Goal: Transaction & Acquisition: Download file/media

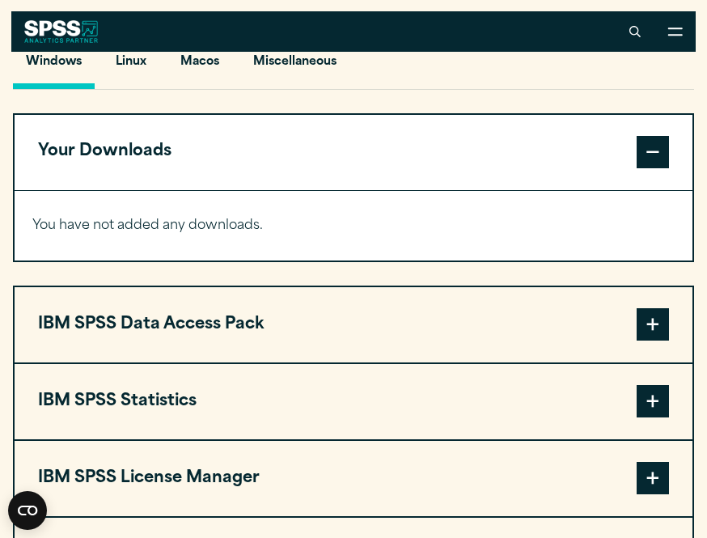
scroll to position [1094, 0]
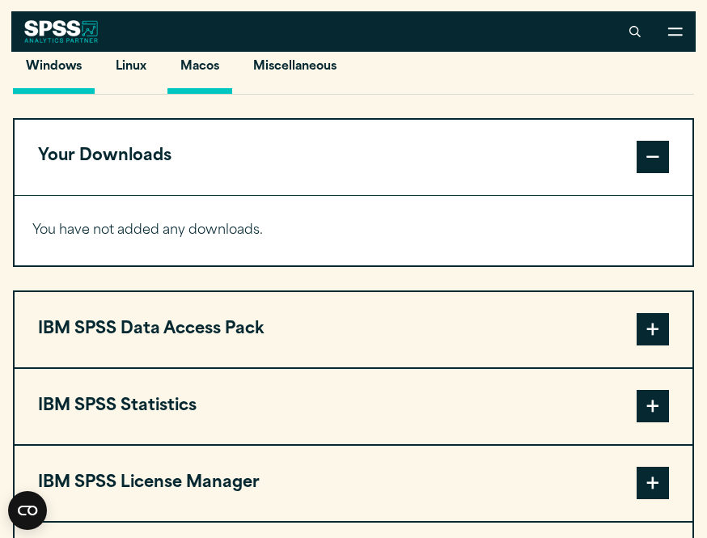
click at [208, 94] on button "Macos" at bounding box center [200, 71] width 65 height 46
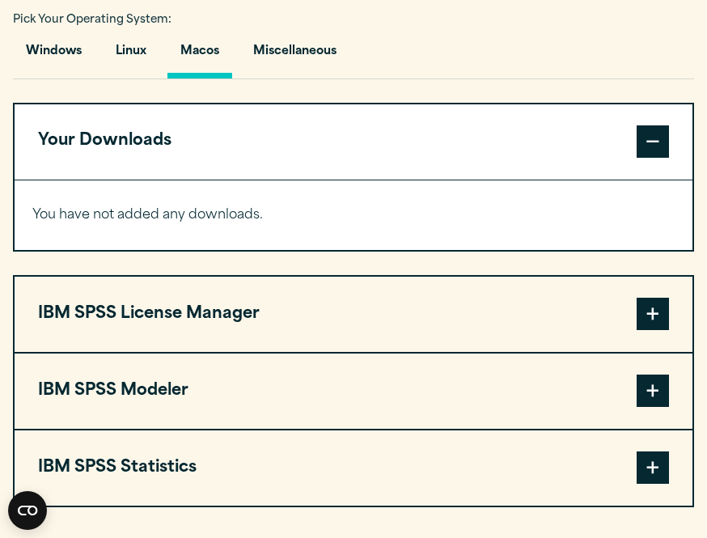
scroll to position [1115, 0]
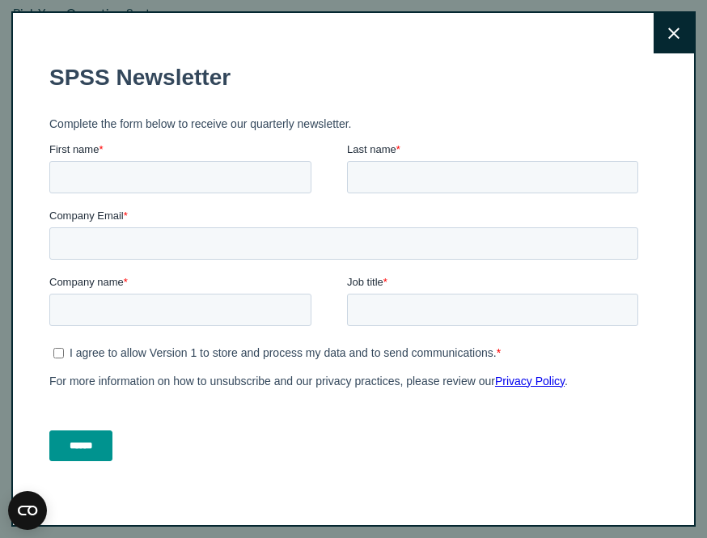
click at [657, 36] on button "Close" at bounding box center [674, 33] width 40 height 40
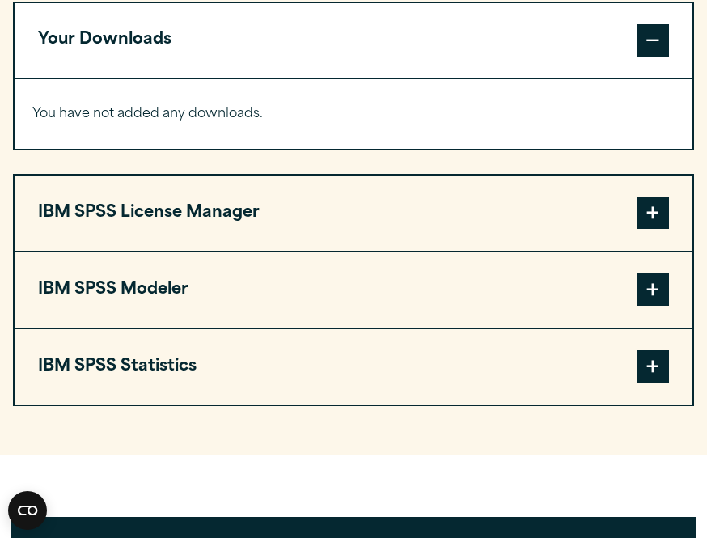
scroll to position [1217, 0]
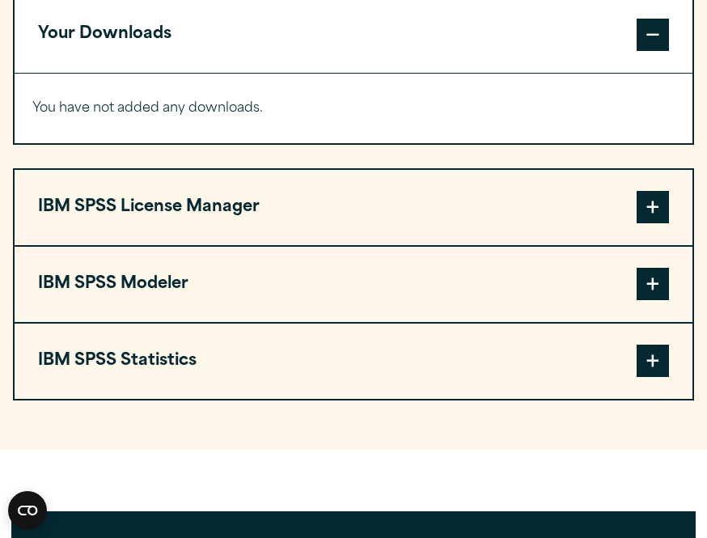
click at [660, 377] on span at bounding box center [653, 361] width 32 height 32
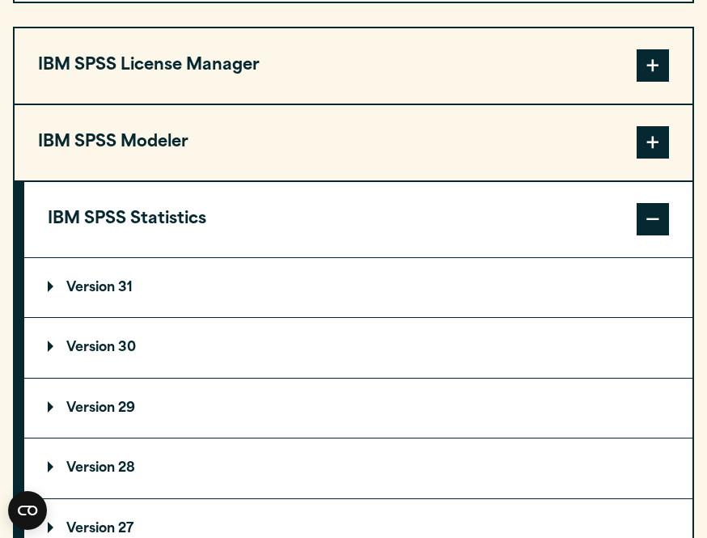
scroll to position [1381, 0]
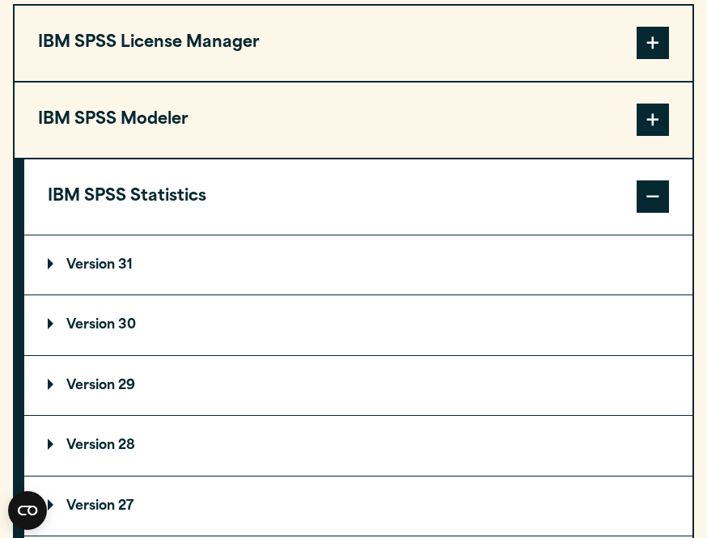
click at [104, 272] on p "Version 31" at bounding box center [90, 265] width 85 height 13
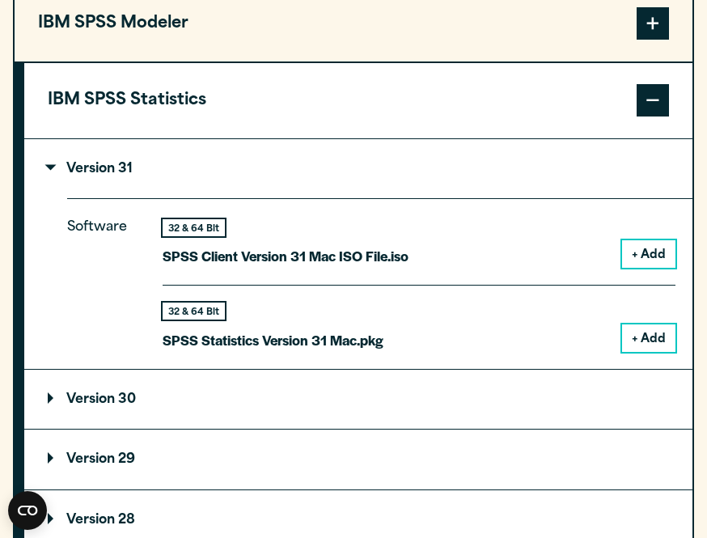
scroll to position [1479, 0]
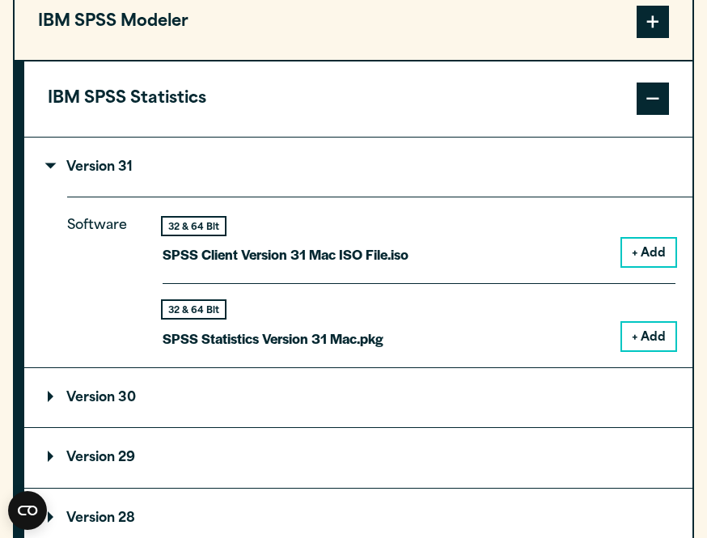
click at [653, 350] on button "+ Add" at bounding box center [648, 337] width 53 height 28
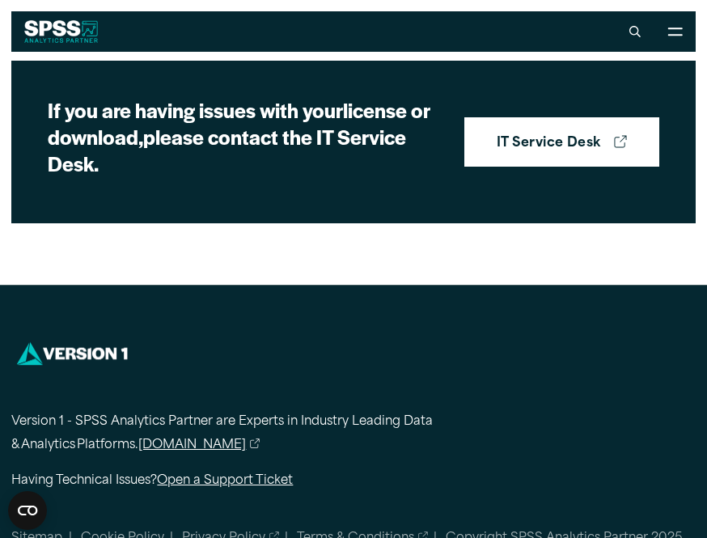
scroll to position [2179, 0]
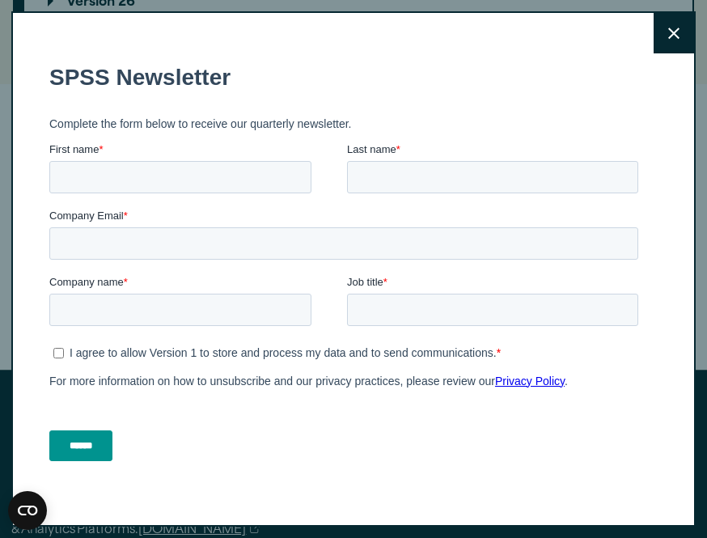
click at [675, 23] on button "Close" at bounding box center [674, 33] width 40 height 40
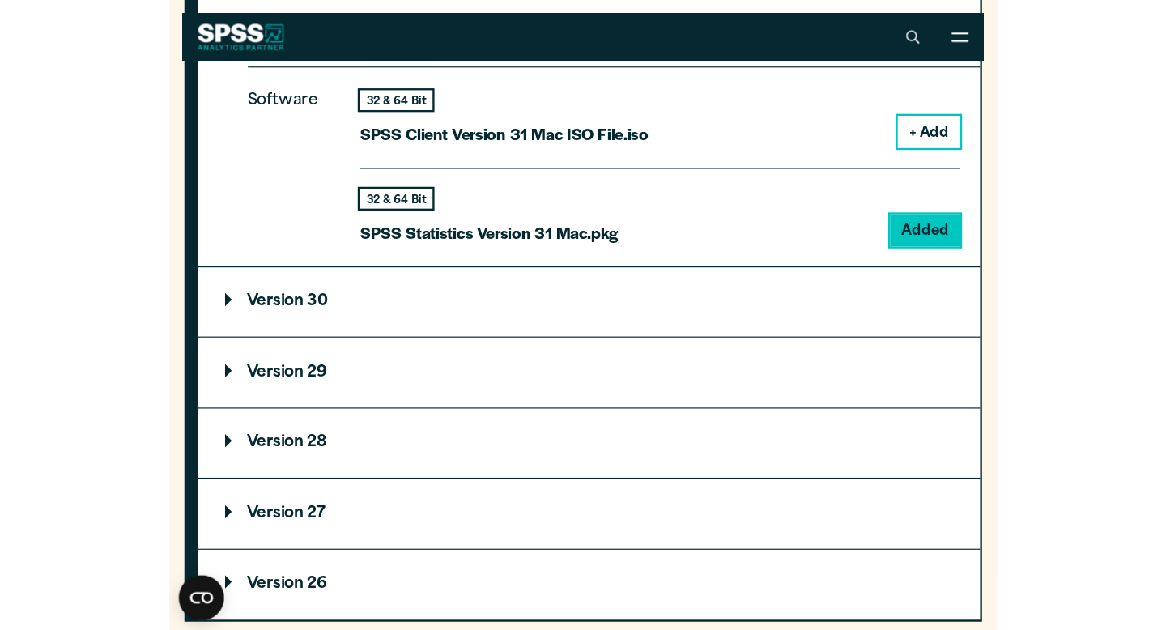
scroll to position [1677, 0]
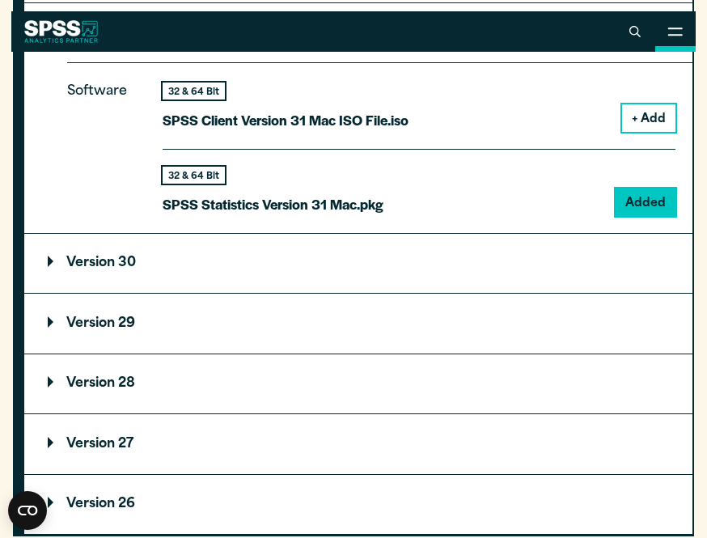
click at [672, 37] on button "Open Site Menu" at bounding box center [676, 31] width 40 height 40
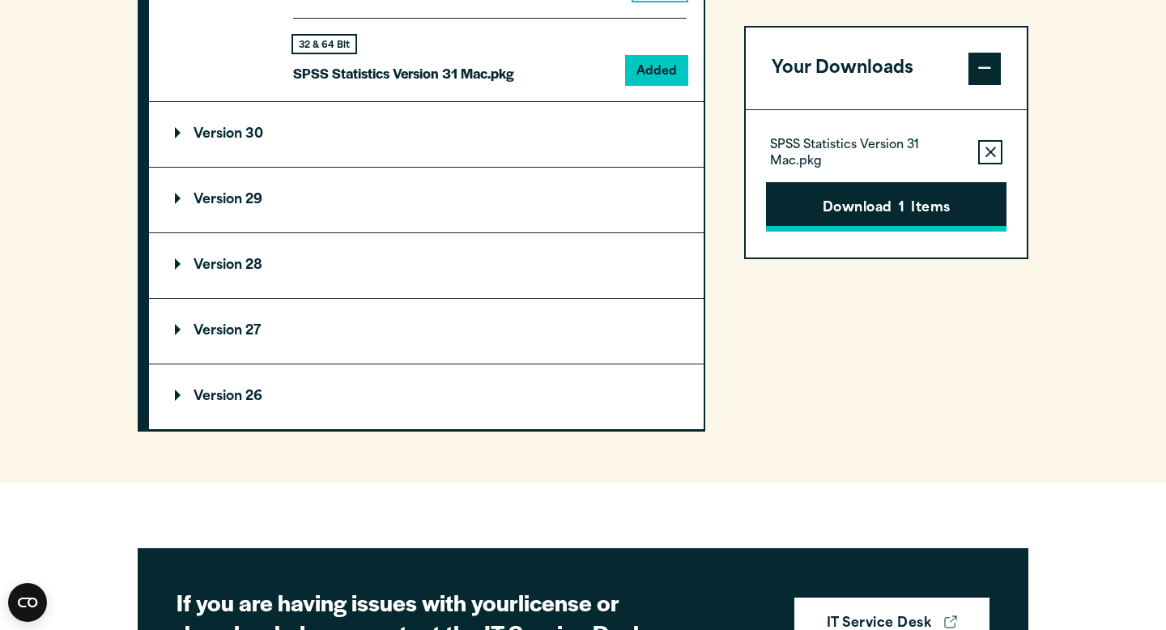
click at [707, 210] on button "Download 1 Items" at bounding box center [886, 207] width 240 height 50
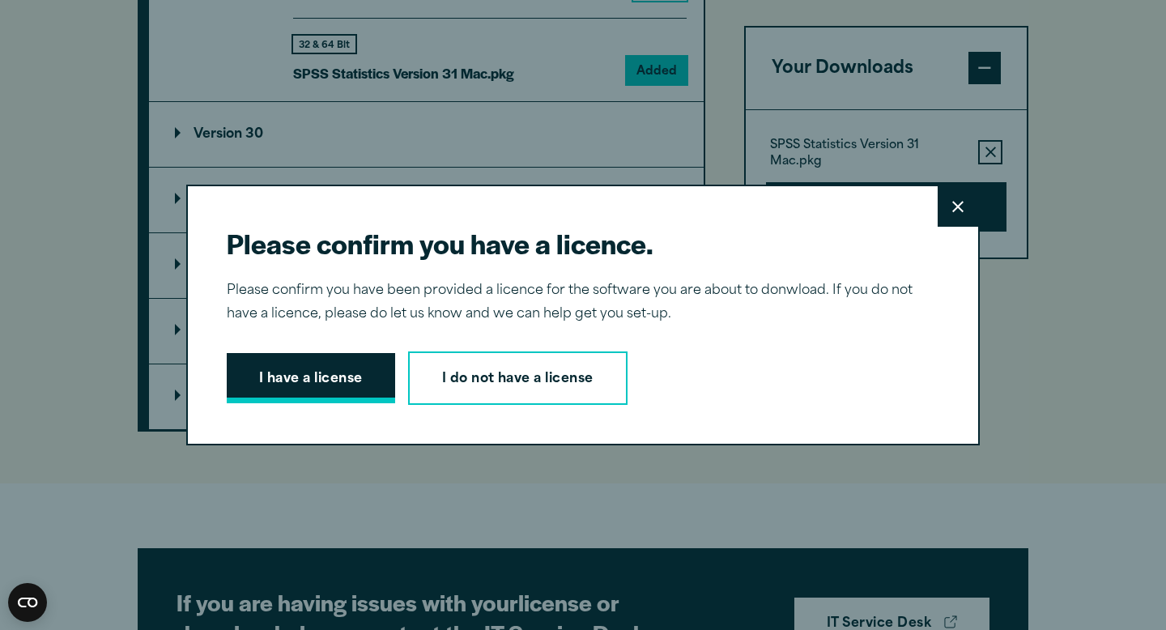
click at [329, 389] on button "I have a license" at bounding box center [311, 378] width 168 height 50
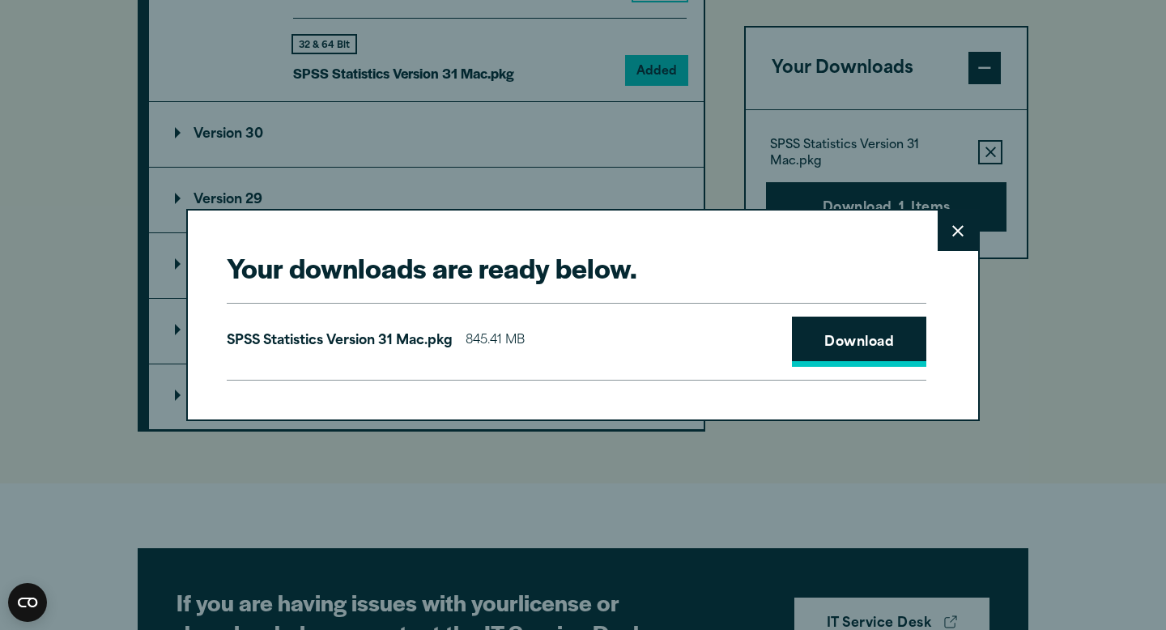
click at [707, 332] on link "Download" at bounding box center [859, 341] width 134 height 50
